Goal: Task Accomplishment & Management: Manage account settings

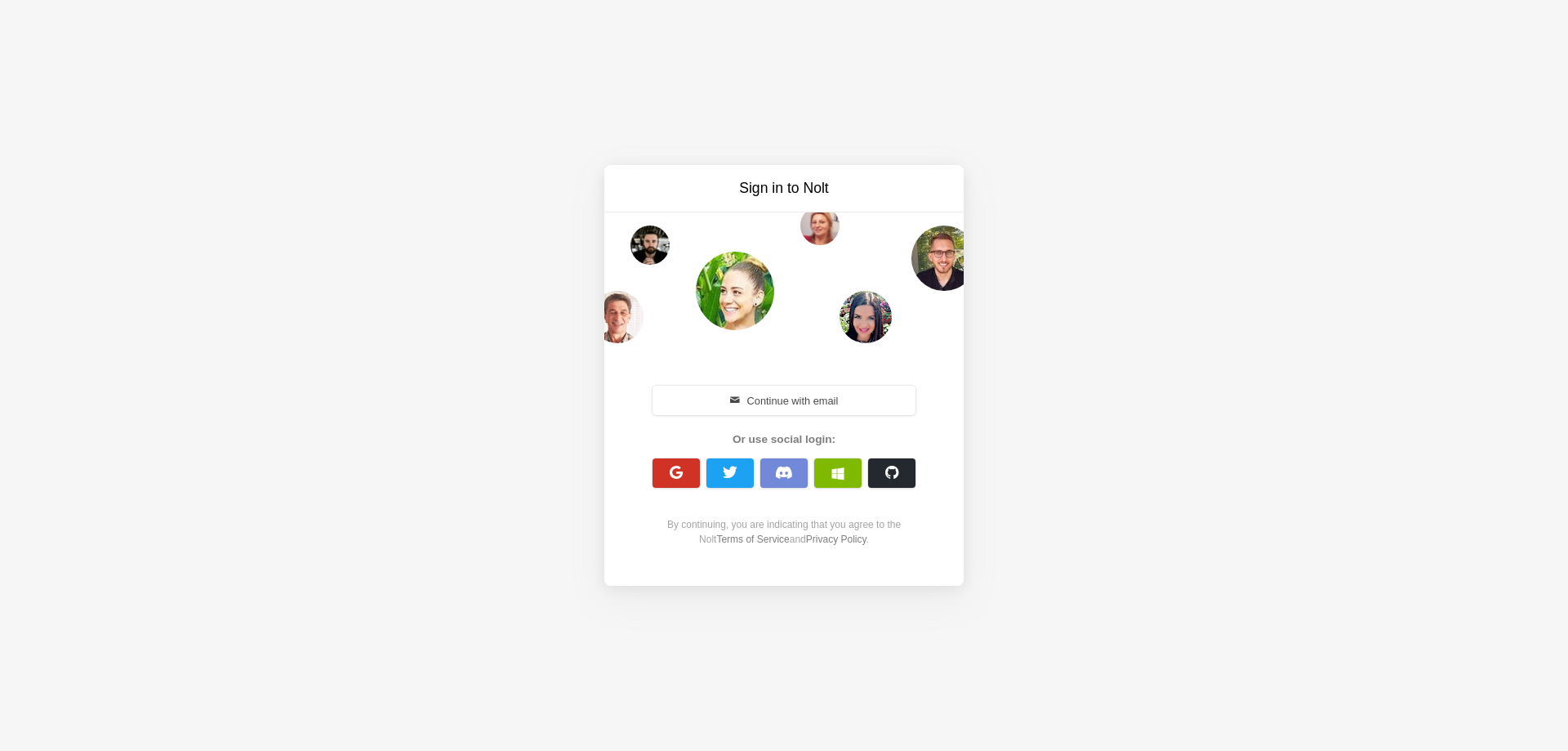
click at [672, 474] on span "button" at bounding box center [676, 472] width 16 height 16
click at [665, 465] on button "button" at bounding box center [676, 473] width 48 height 30
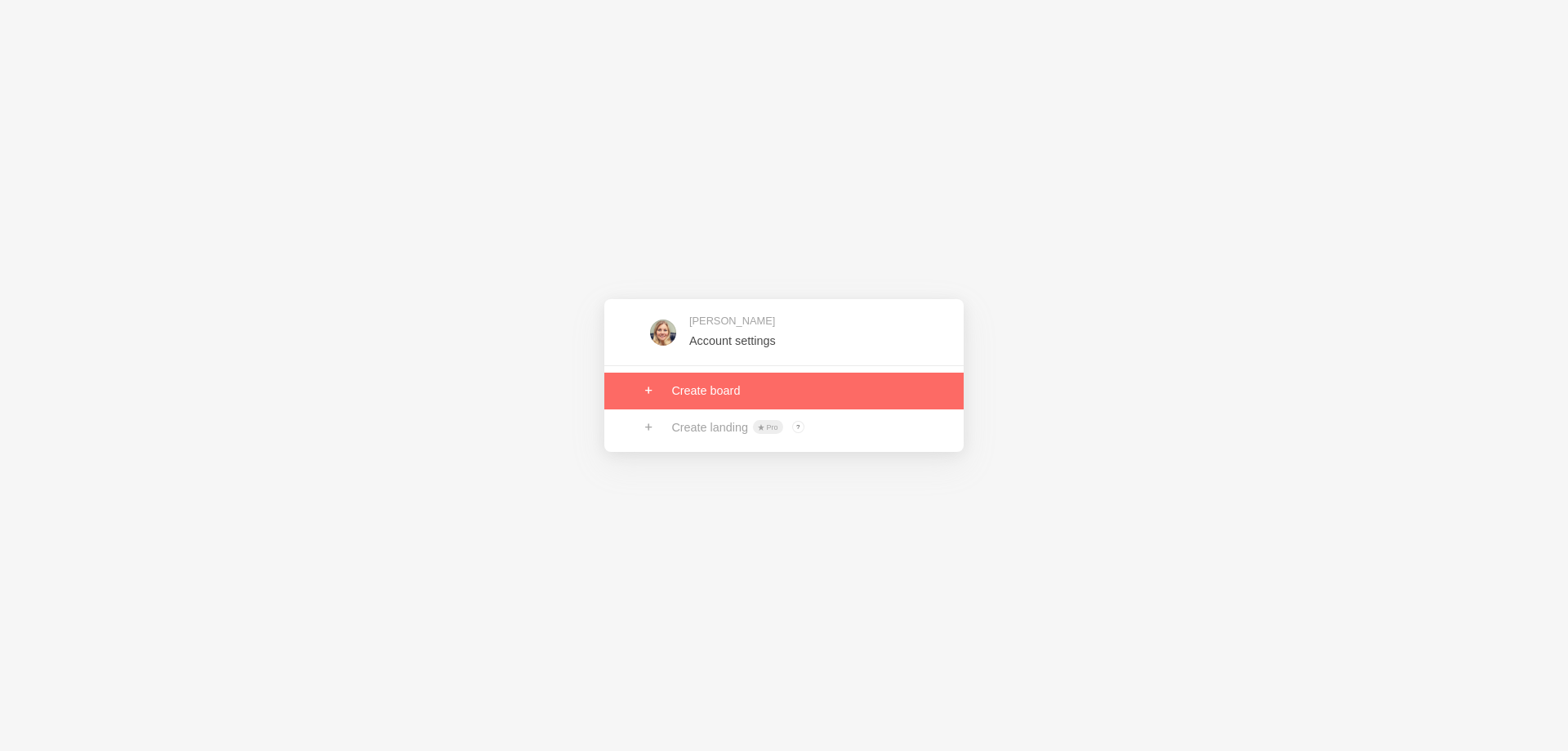
click at [649, 396] on link at bounding box center [784, 391] width 359 height 36
